Goal: Navigation & Orientation: Understand site structure

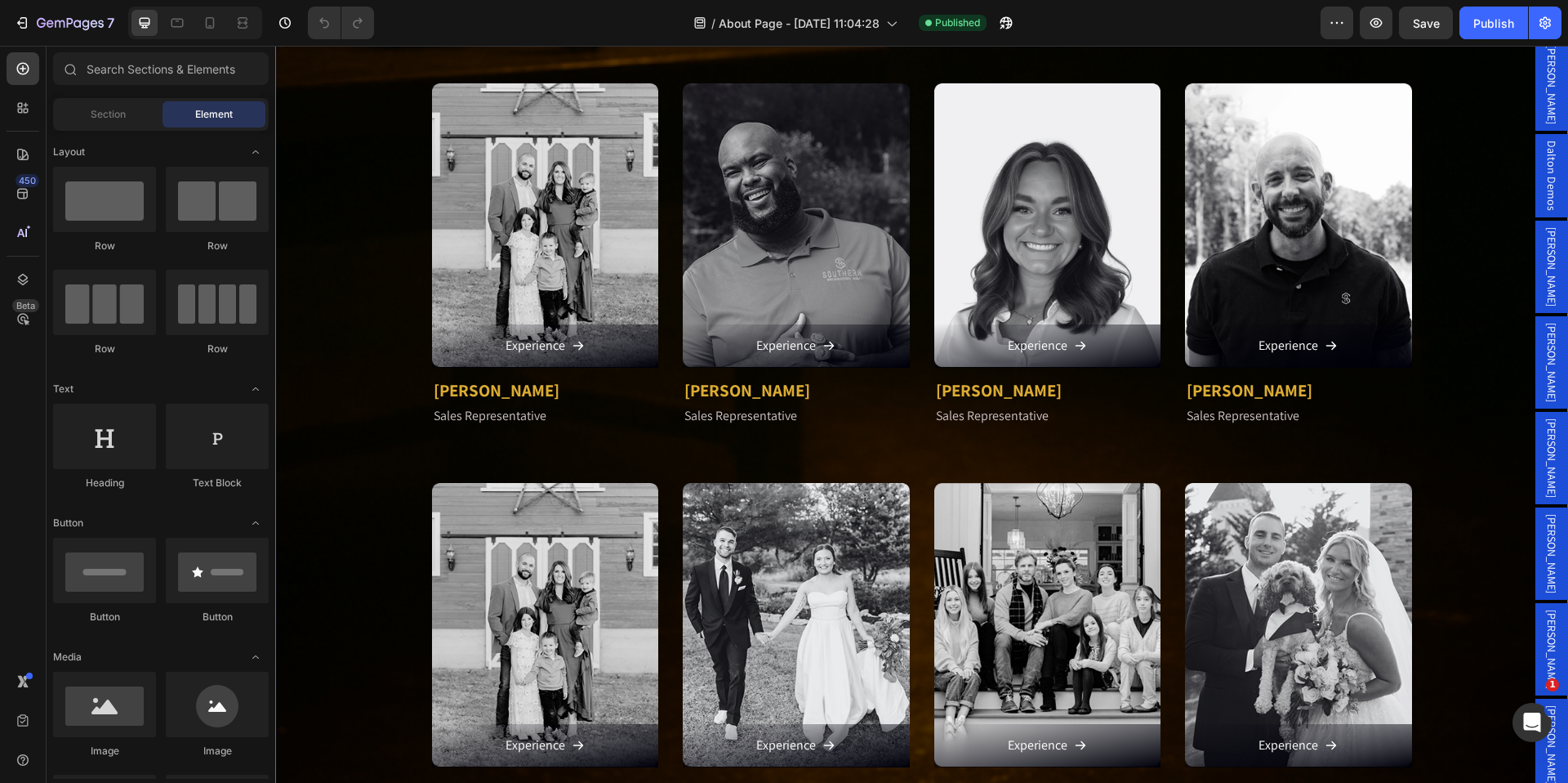
scroll to position [1981, 0]
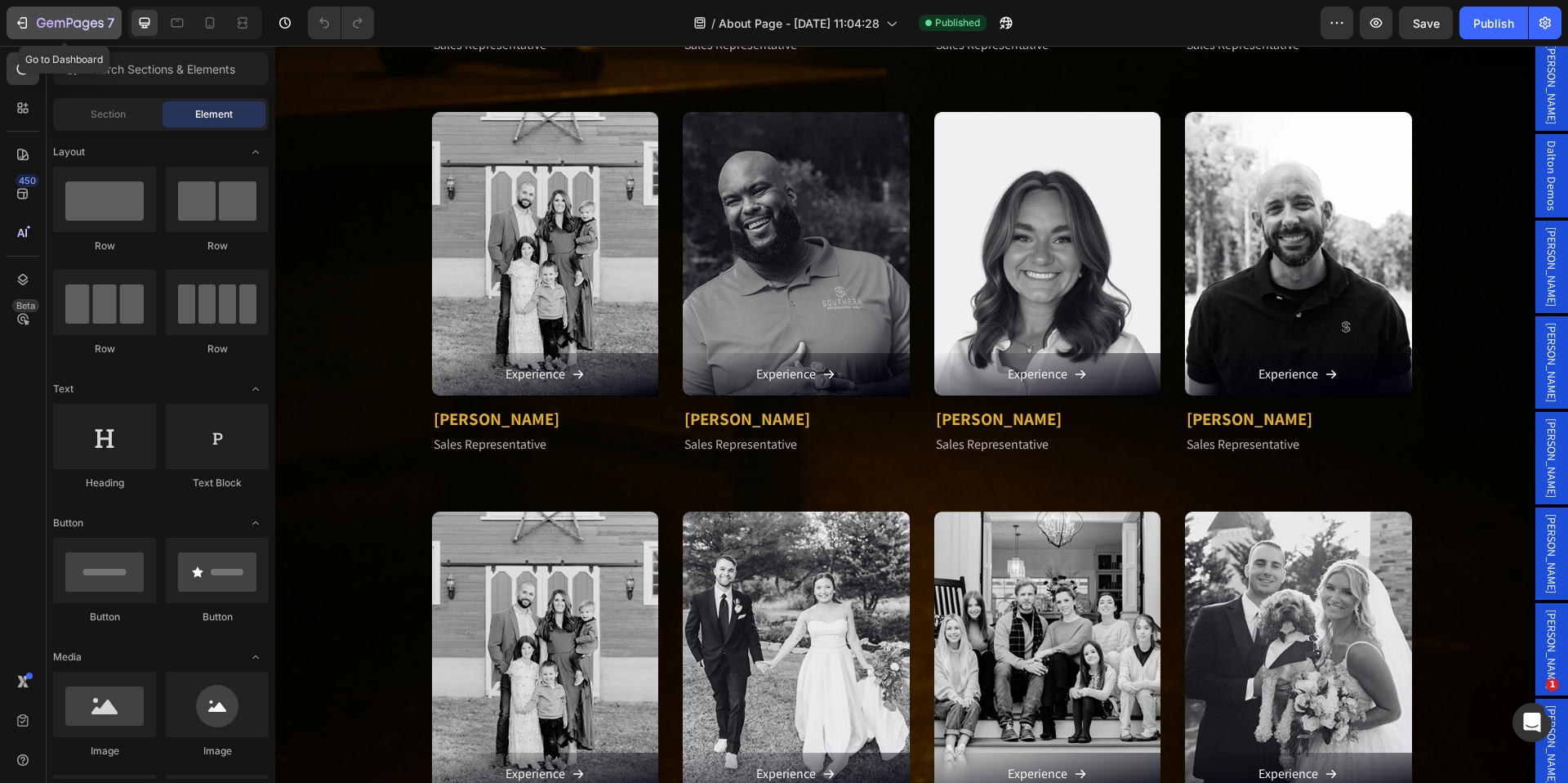
click at [21, 18] on icon "button" at bounding box center [24, 23] width 8 height 11
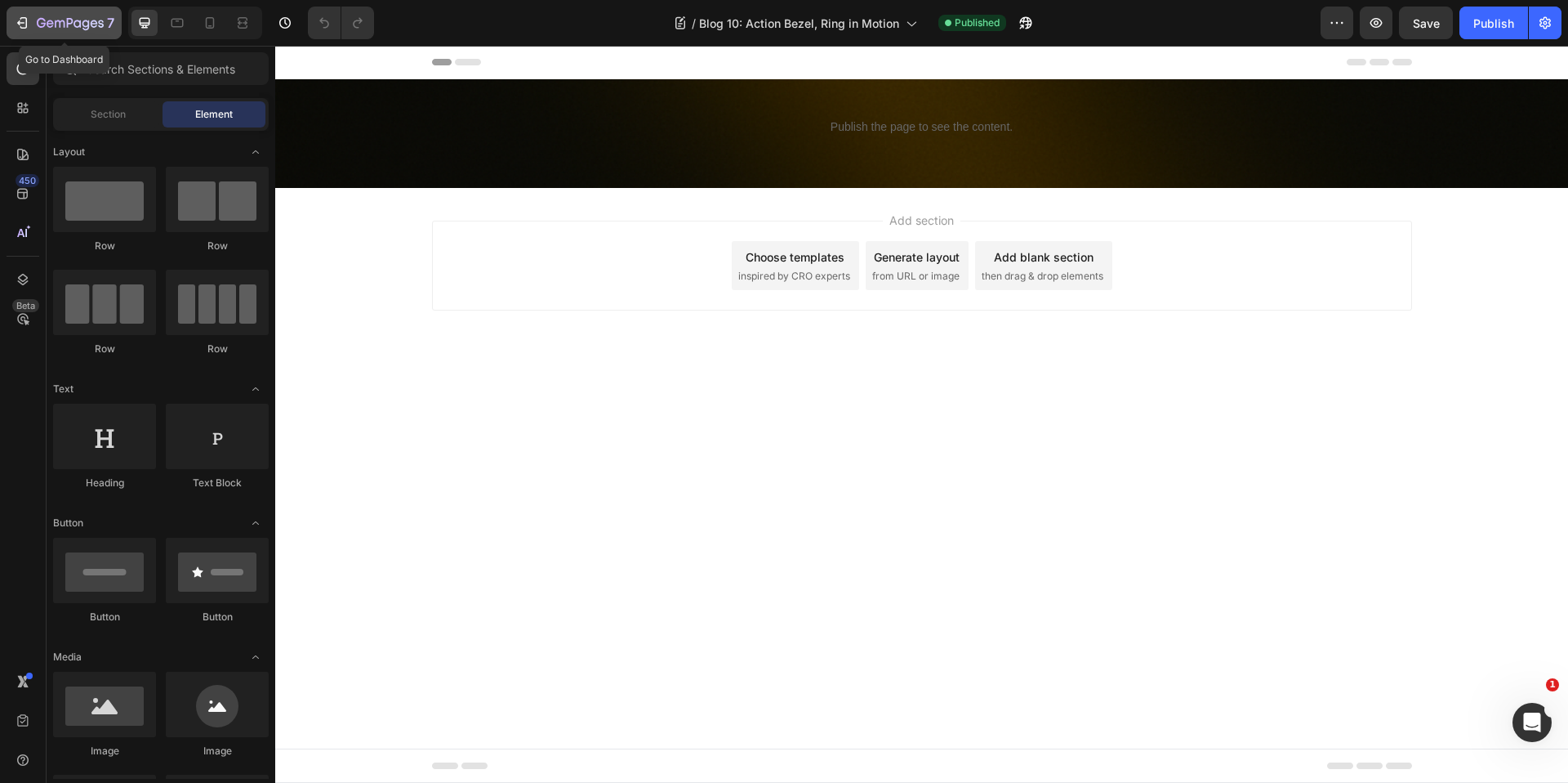
click at [16, 19] on icon "button" at bounding box center [22, 23] width 16 height 16
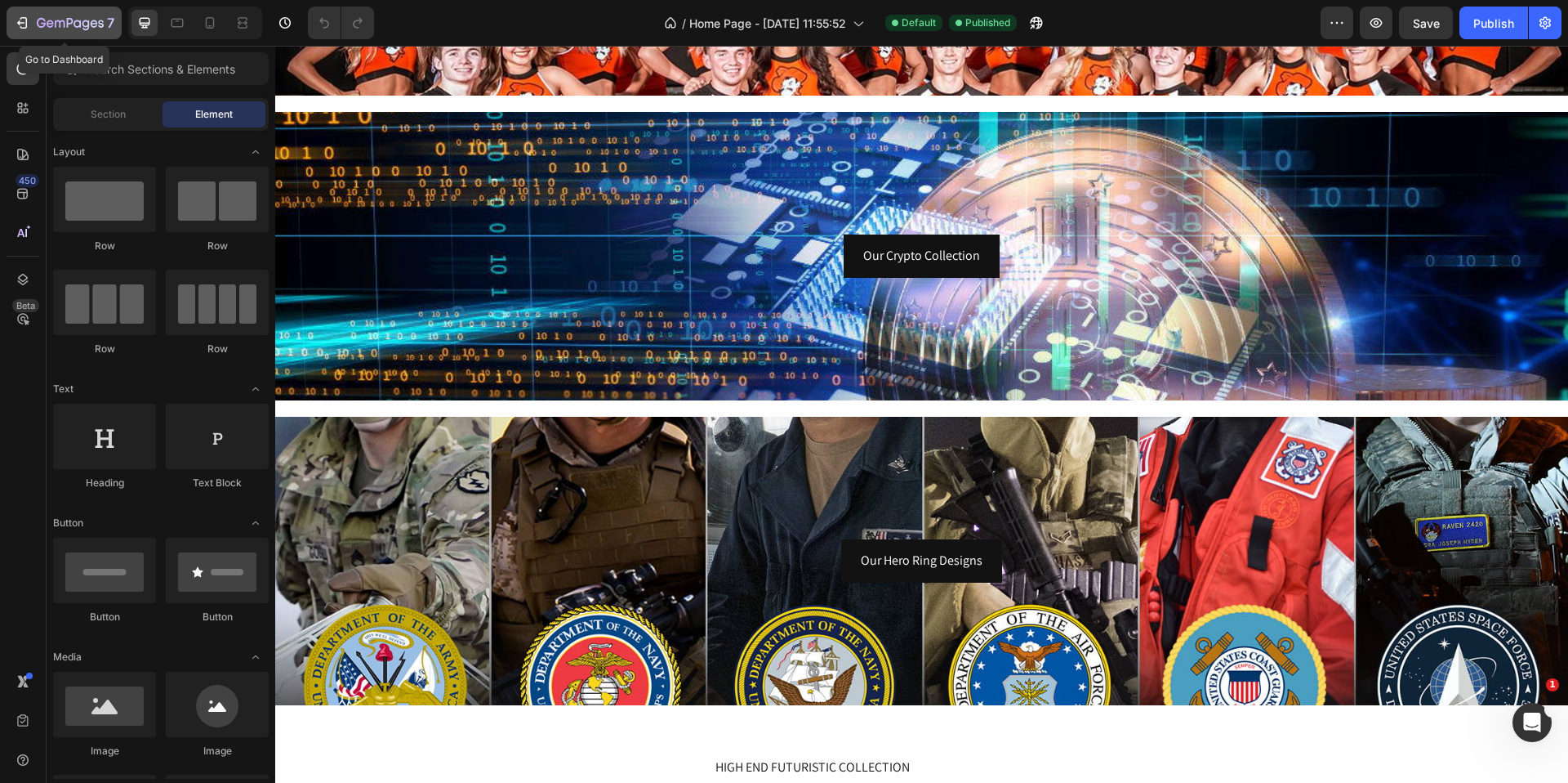
click at [17, 25] on icon "button" at bounding box center [22, 23] width 16 height 16
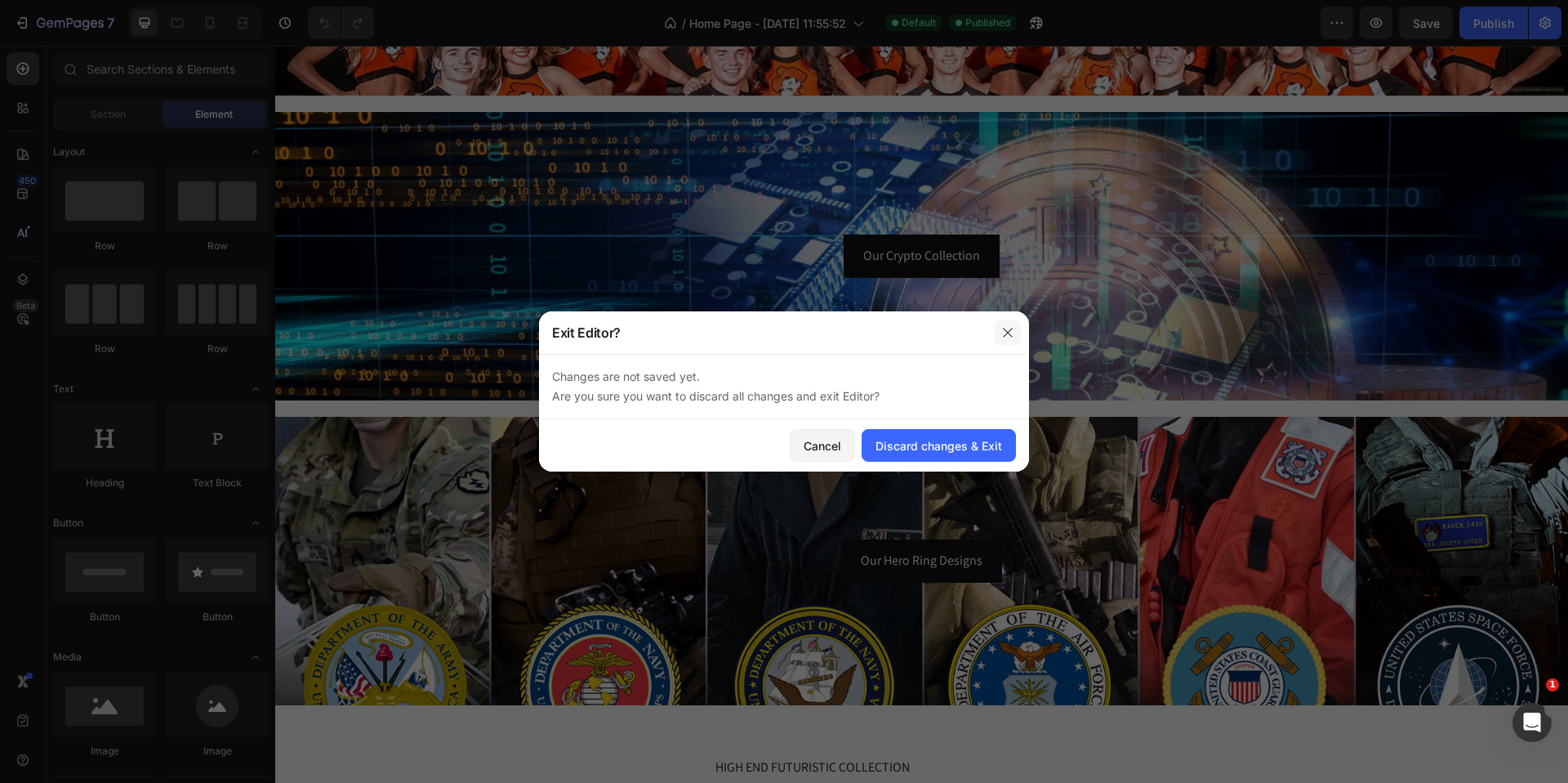
click at [1010, 335] on icon "button" at bounding box center [1008, 333] width 13 height 13
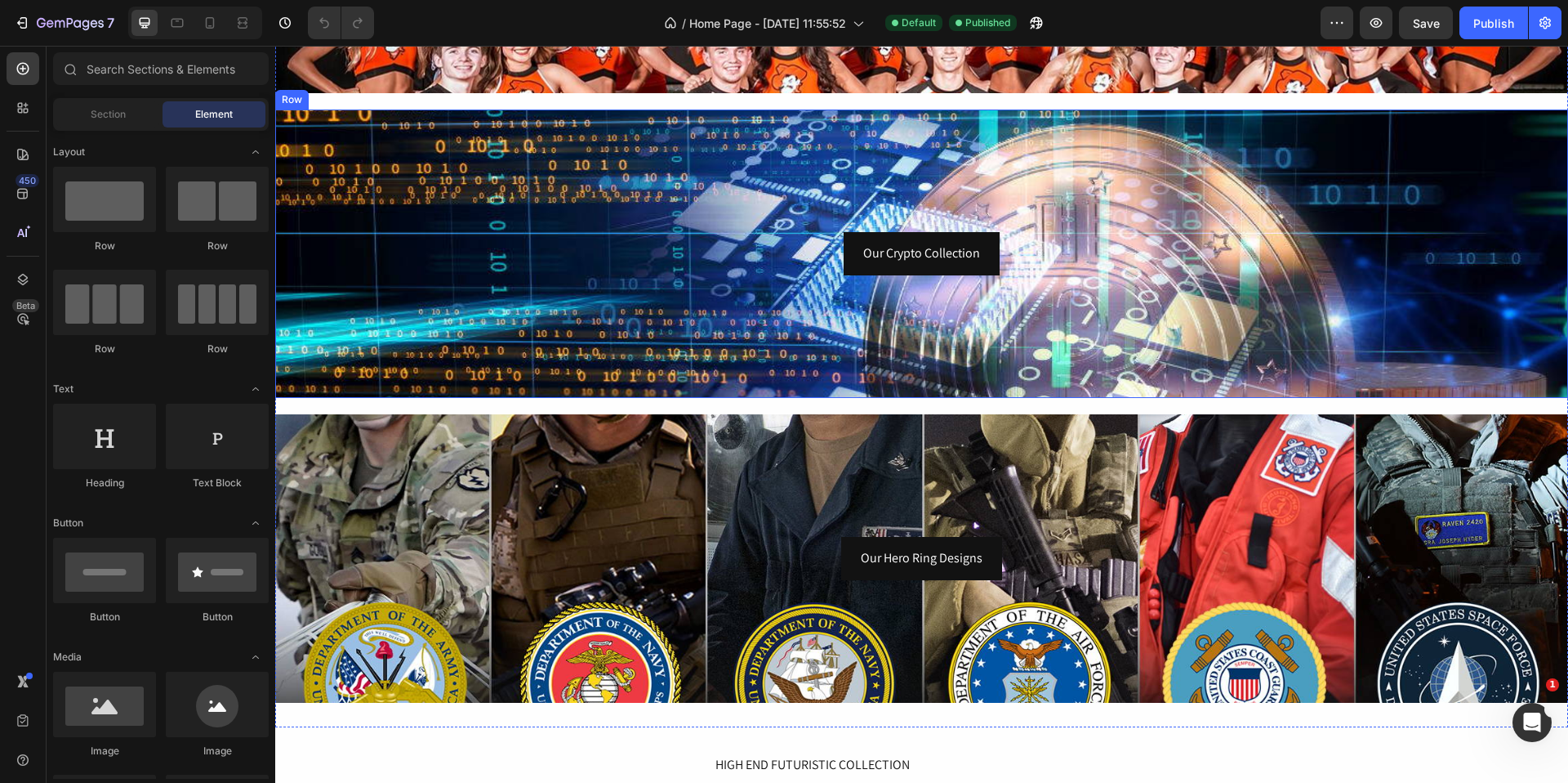
scroll to position [1214, 0]
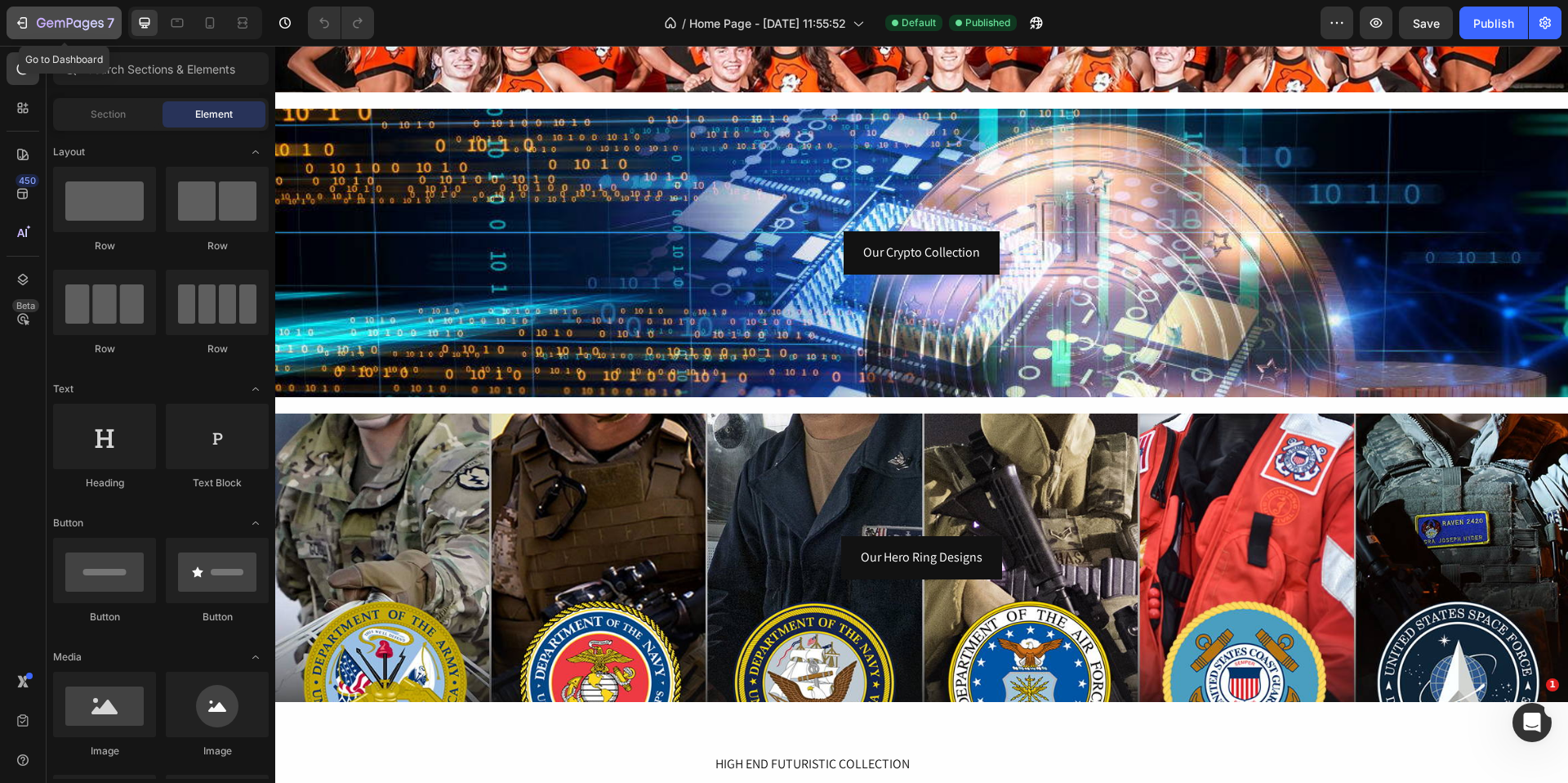
click at [27, 21] on icon "button" at bounding box center [22, 23] width 16 height 16
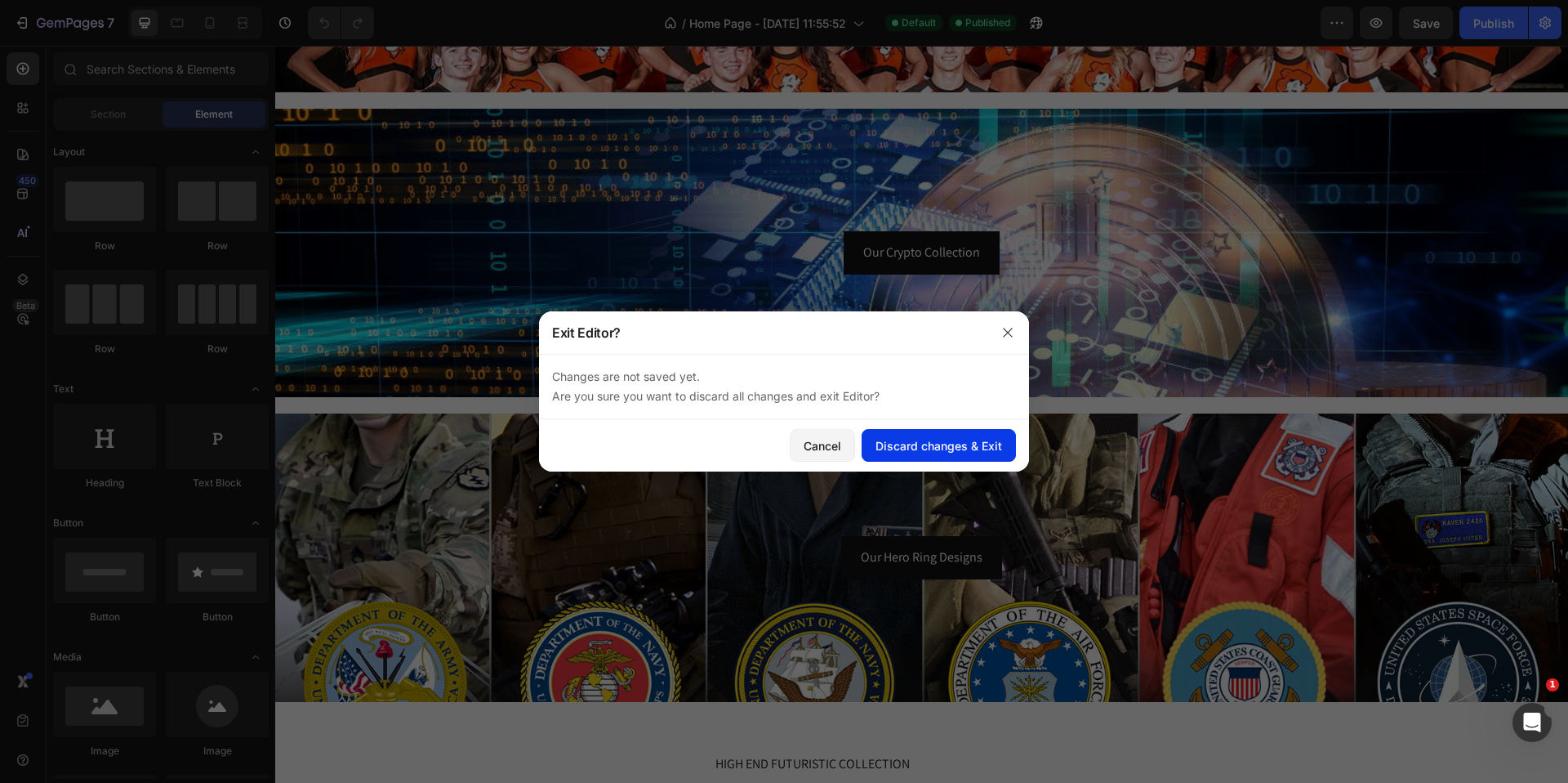
click at [977, 450] on div "Discard changes & Exit" at bounding box center [939, 446] width 127 height 17
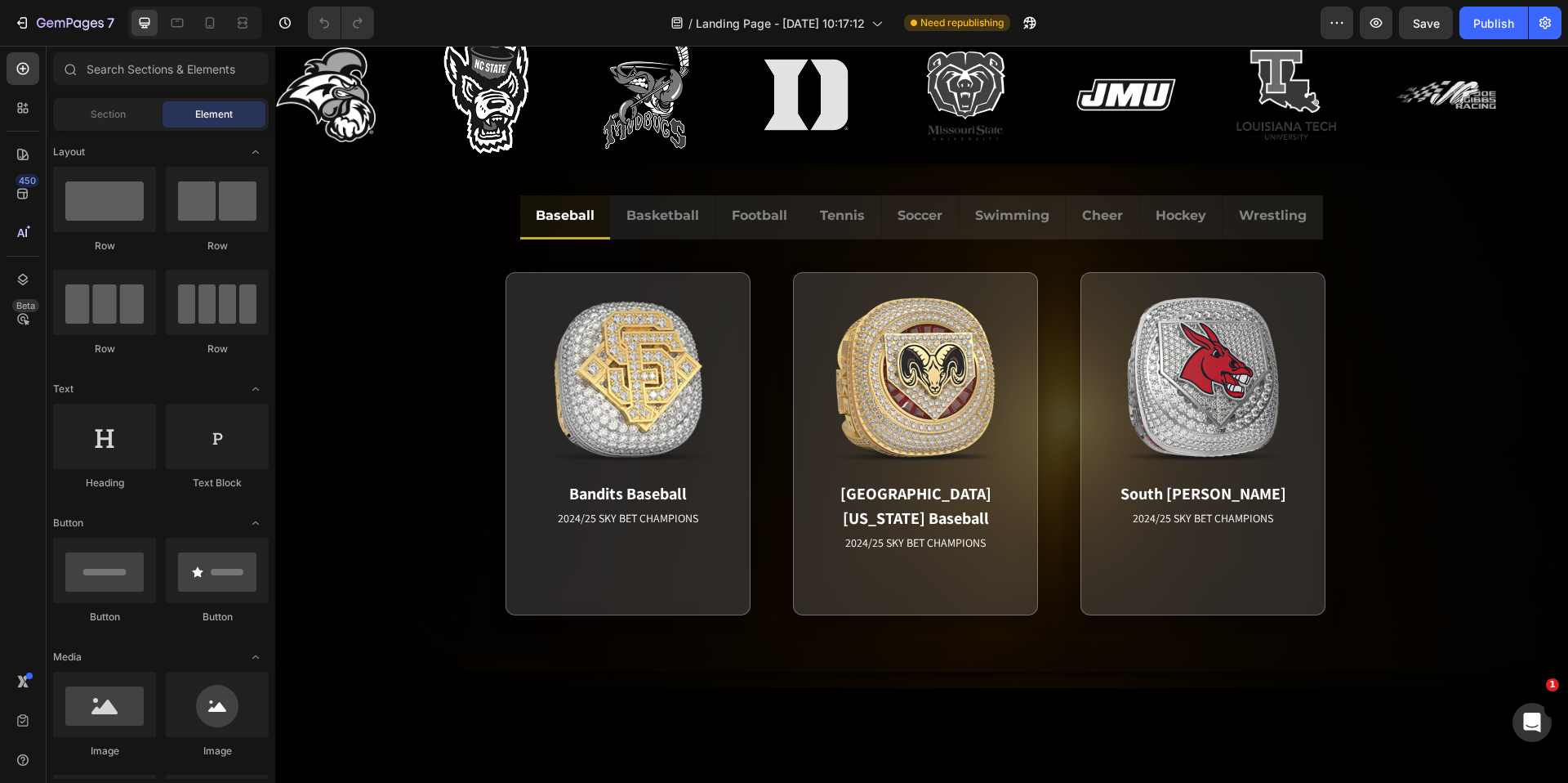
scroll to position [791, 0]
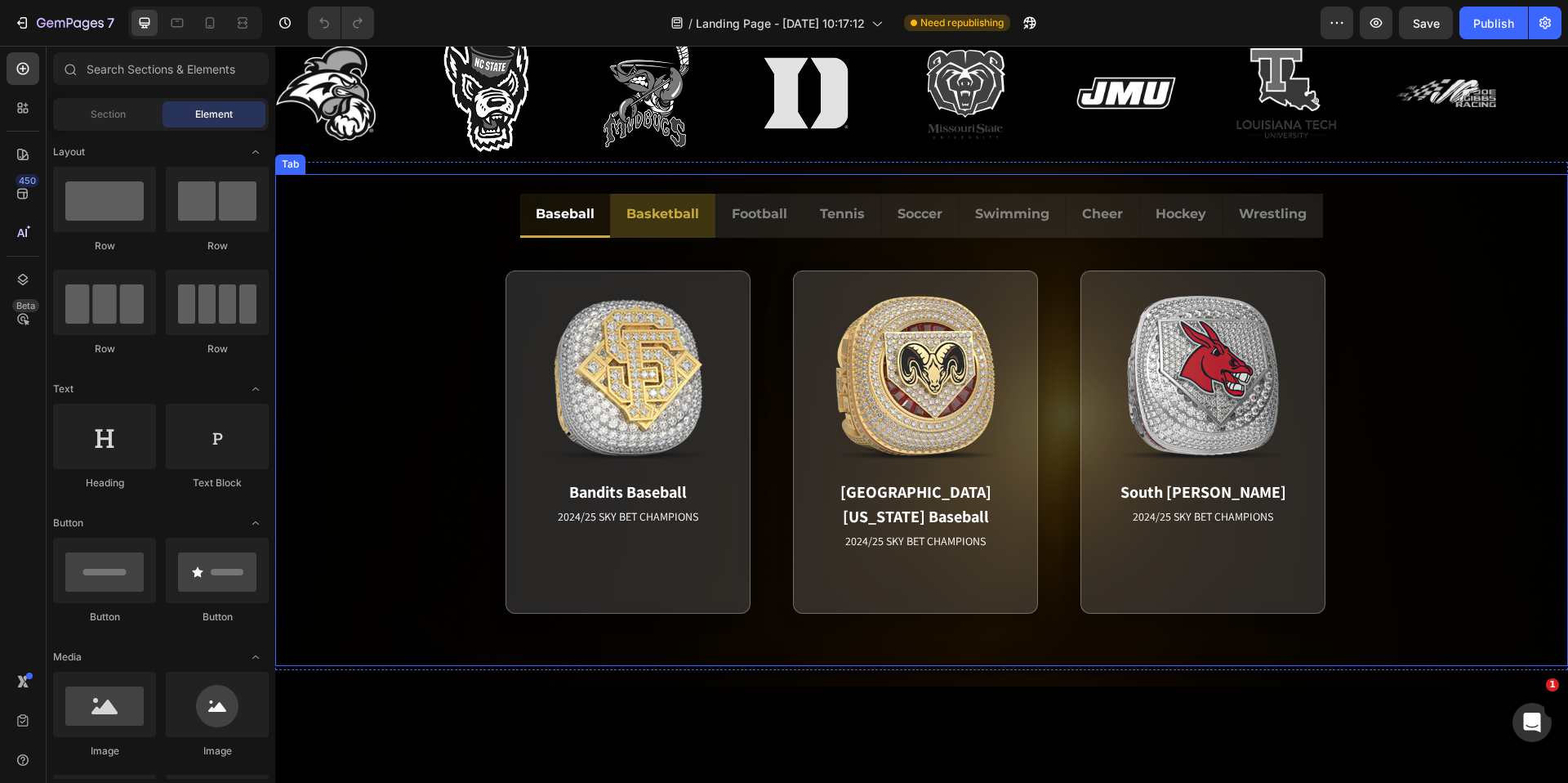
click at [629, 215] on p "Basketball" at bounding box center [662, 214] width 72 height 23
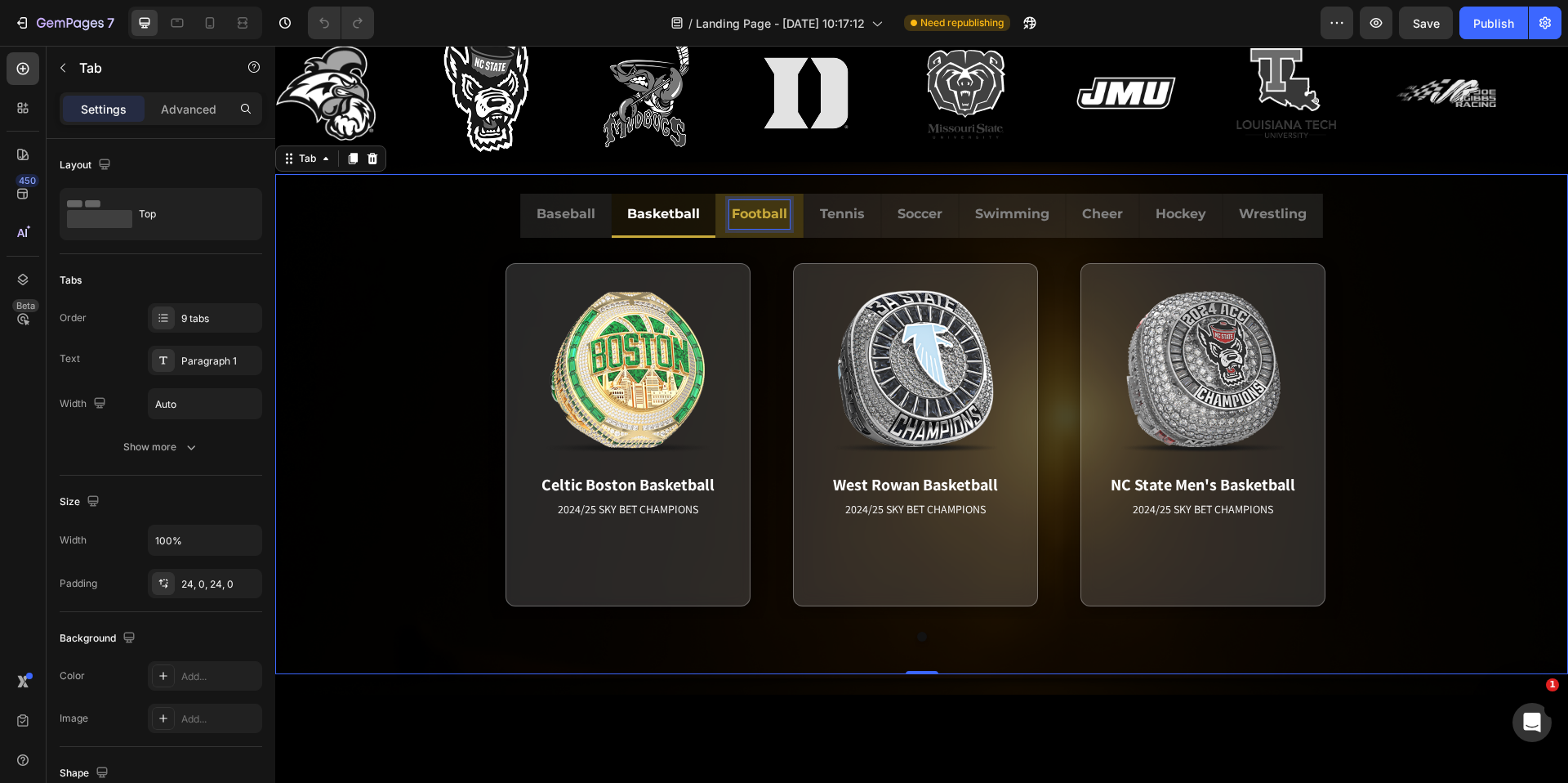
click at [752, 211] on p "Football" at bounding box center [759, 214] width 55 height 23
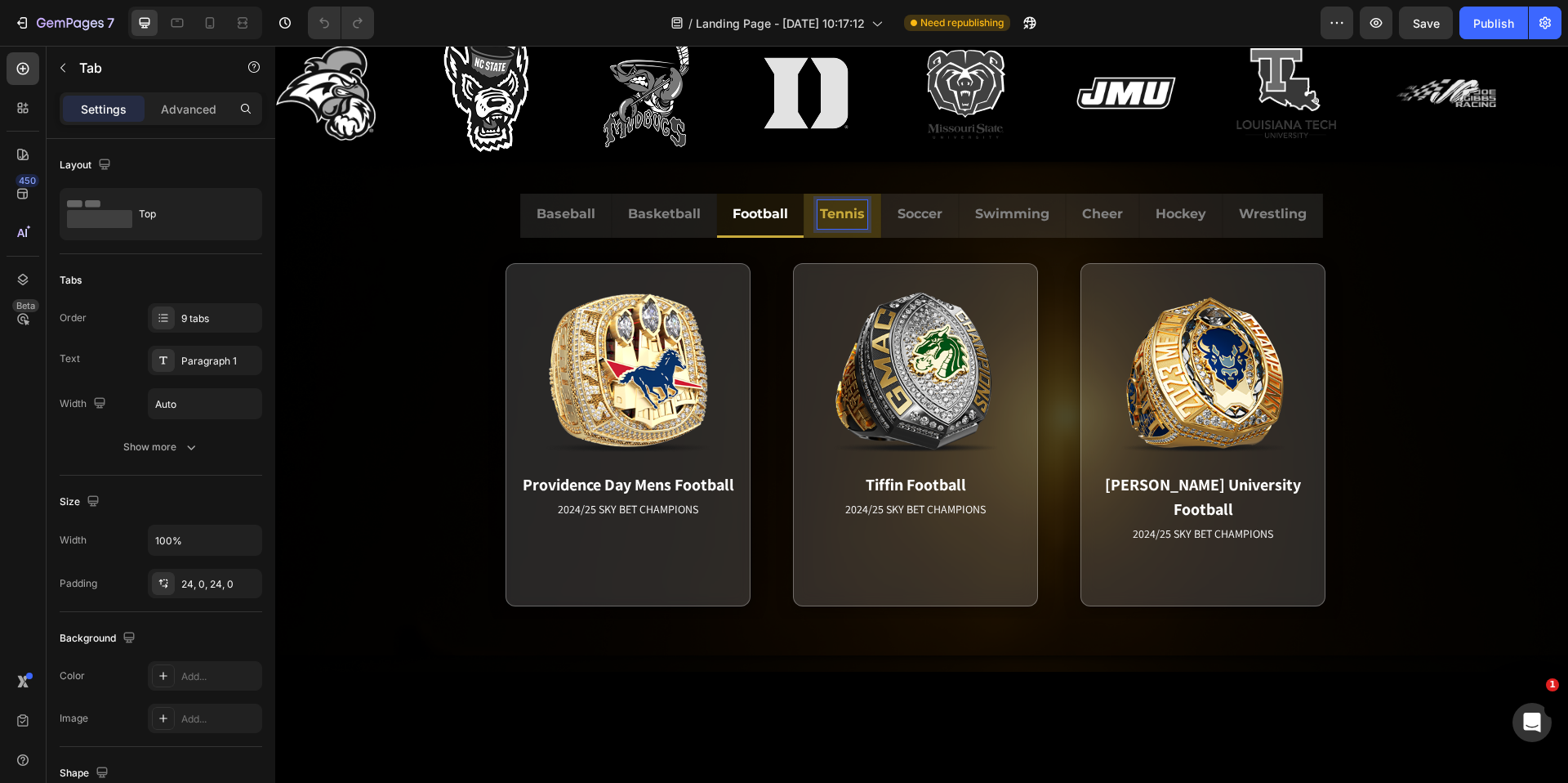
click at [836, 215] on p "Tennis" at bounding box center [843, 214] width 45 height 23
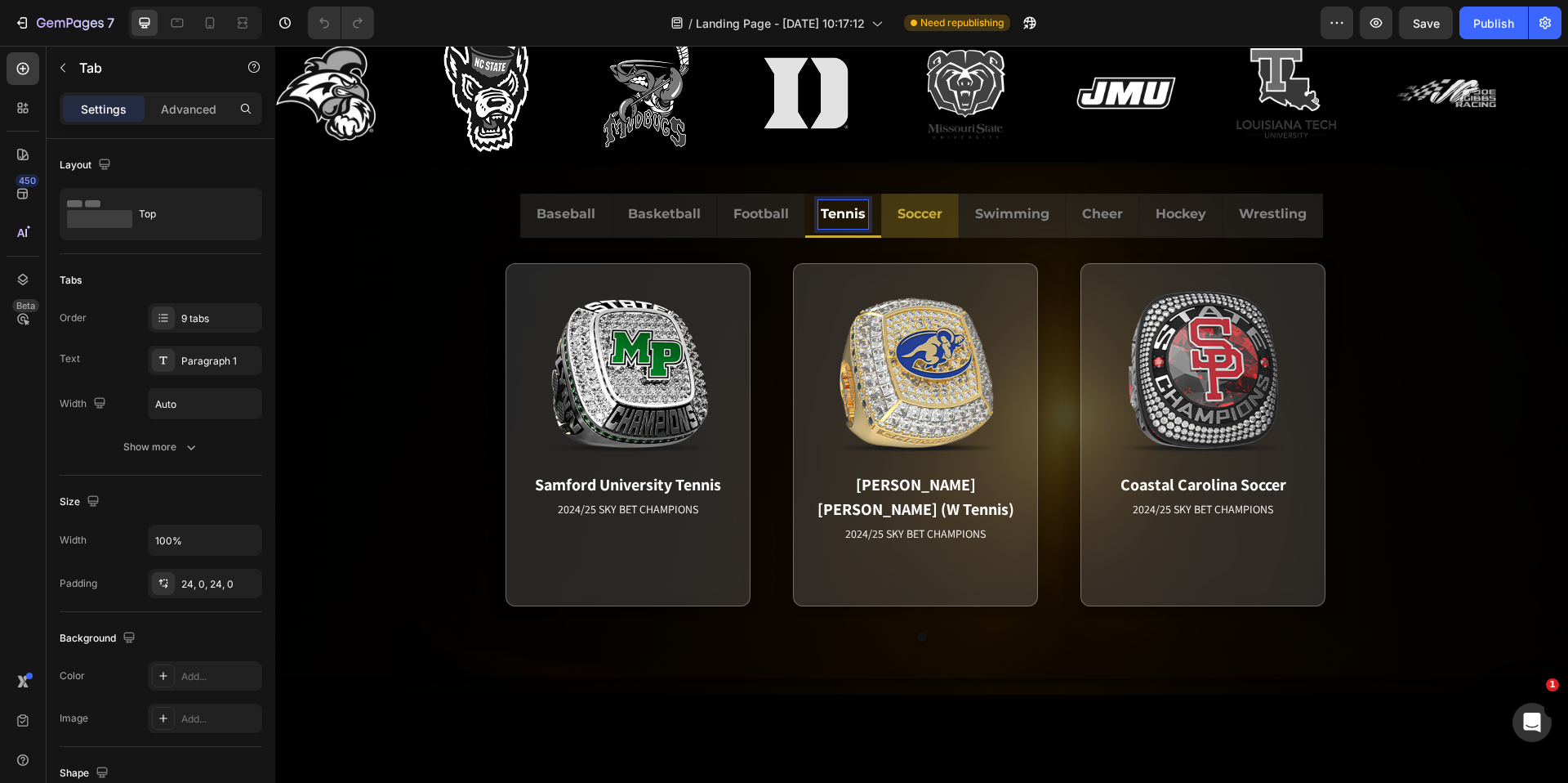
click at [923, 225] on p "Soccer" at bounding box center [921, 214] width 45 height 23
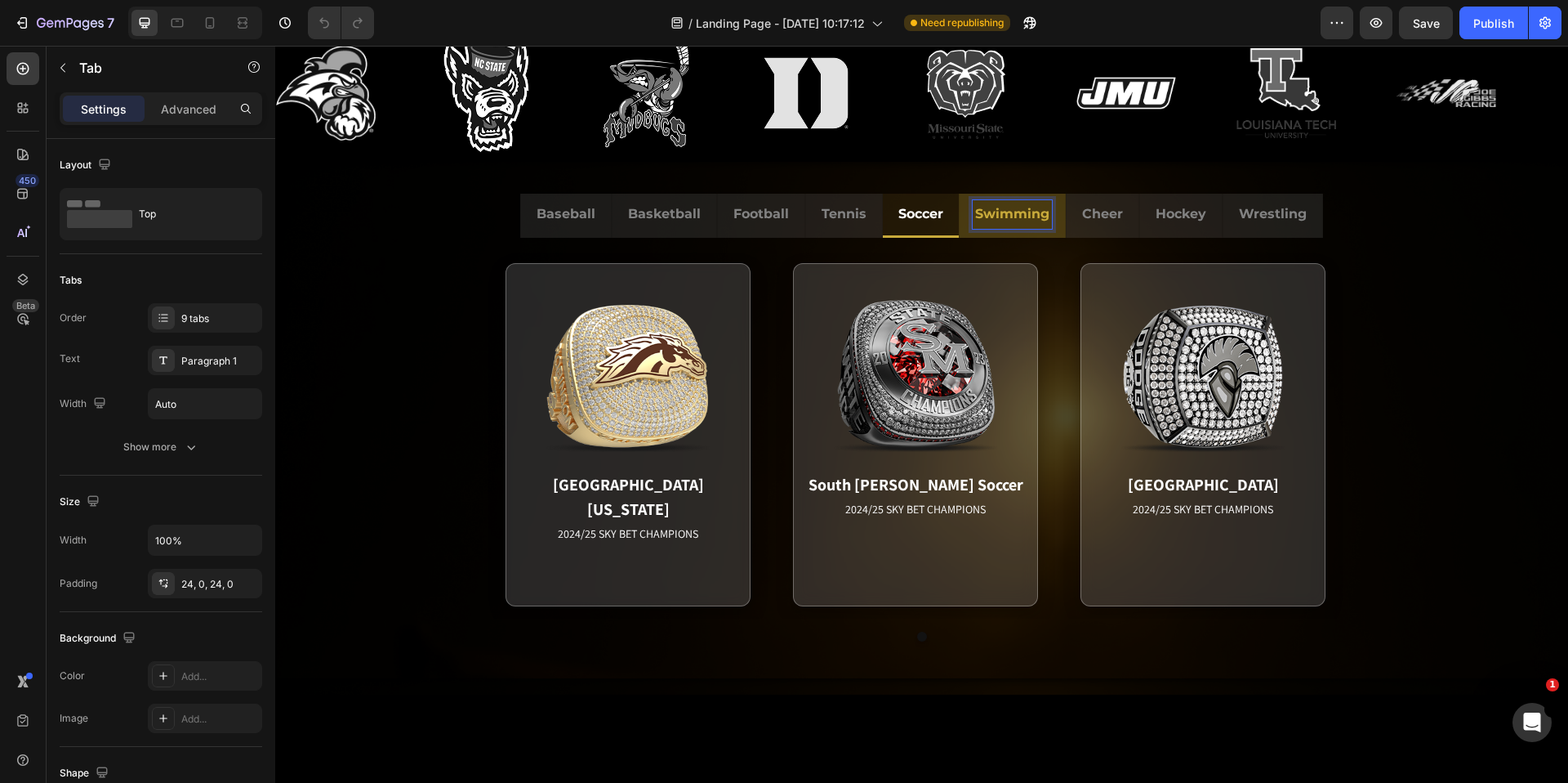
click at [995, 219] on p "Swimming" at bounding box center [1012, 214] width 74 height 23
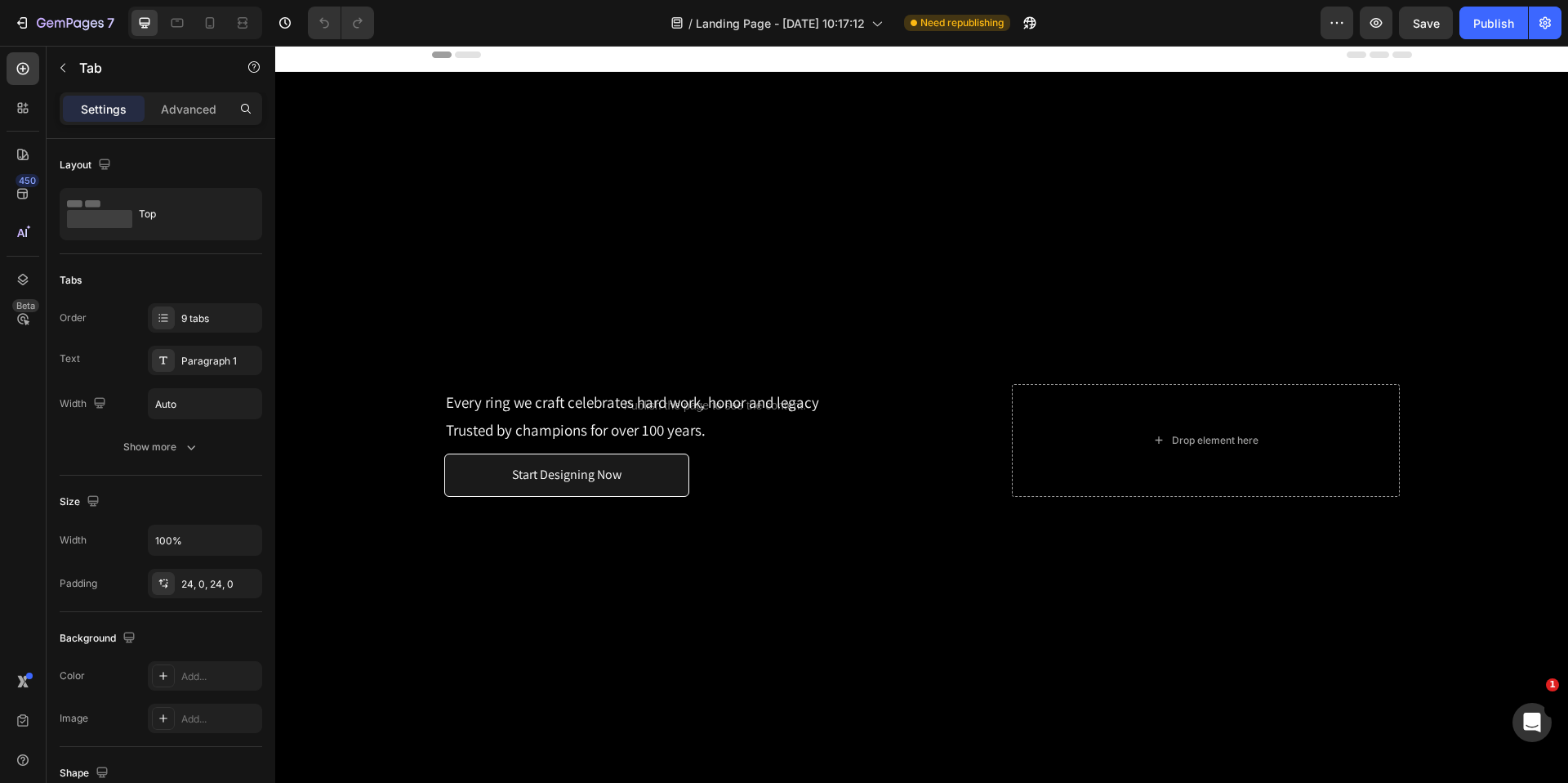
scroll to position [0, 0]
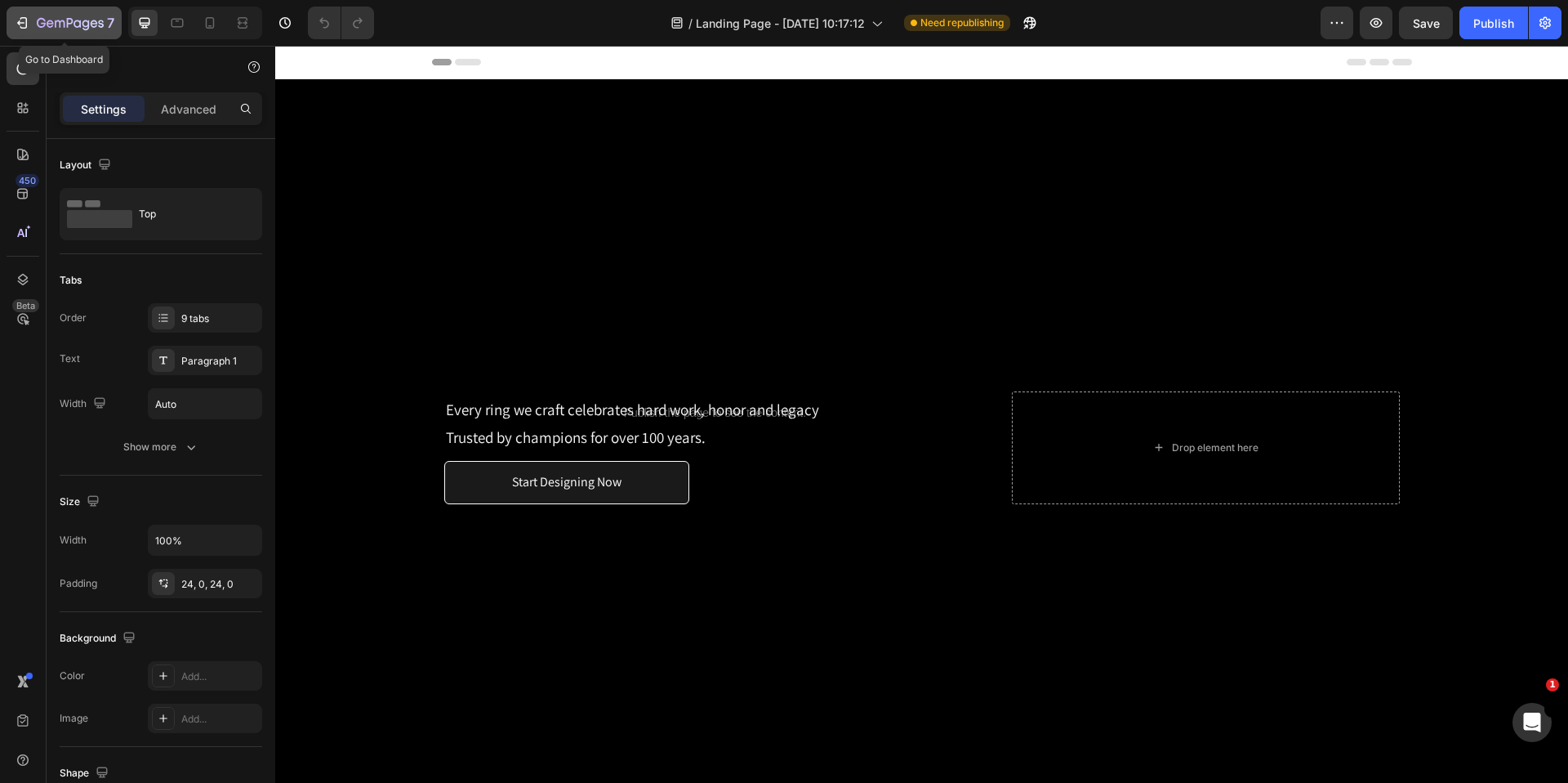
click at [22, 27] on icon "button" at bounding box center [24, 23] width 8 height 11
